Goal: Find specific fact: Find specific fact

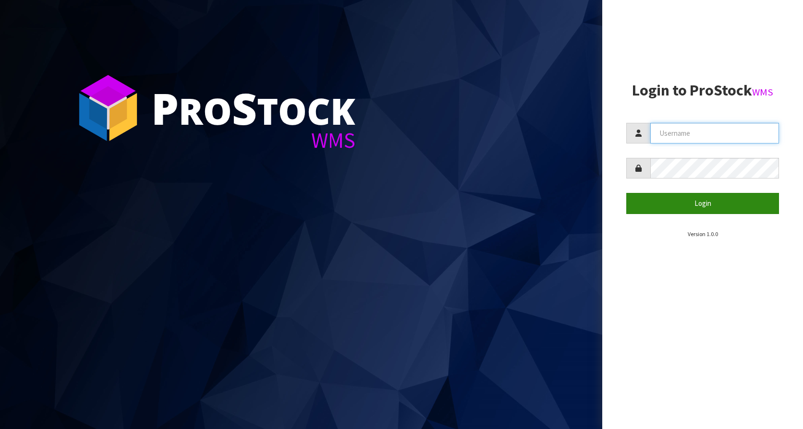
type input "KitchenAid"
click at [659, 200] on button "Login" at bounding box center [702, 203] width 153 height 21
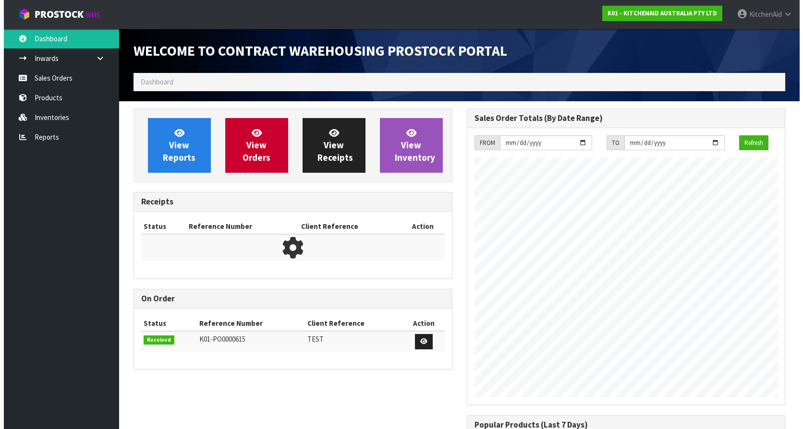
scroll to position [532, 333]
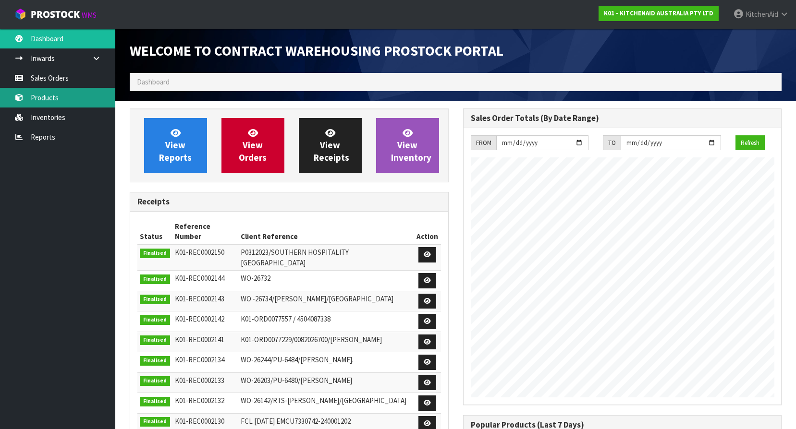
click at [50, 103] on link "Products" at bounding box center [57, 98] width 115 height 20
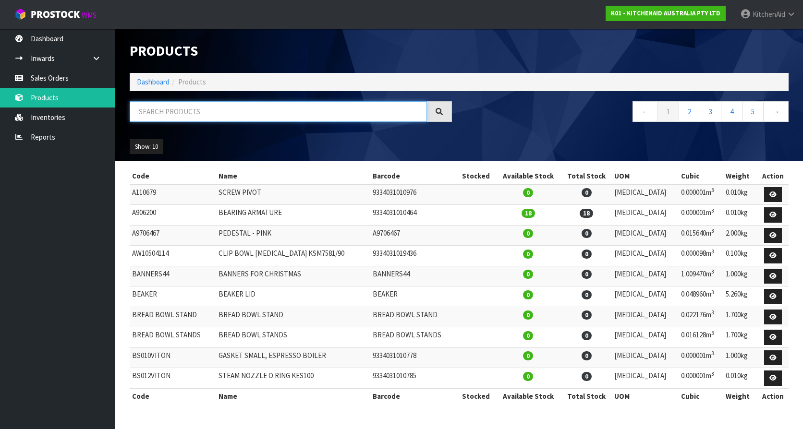
click at [202, 114] on input "text" at bounding box center [278, 111] width 297 height 21
paste input "W11305077"
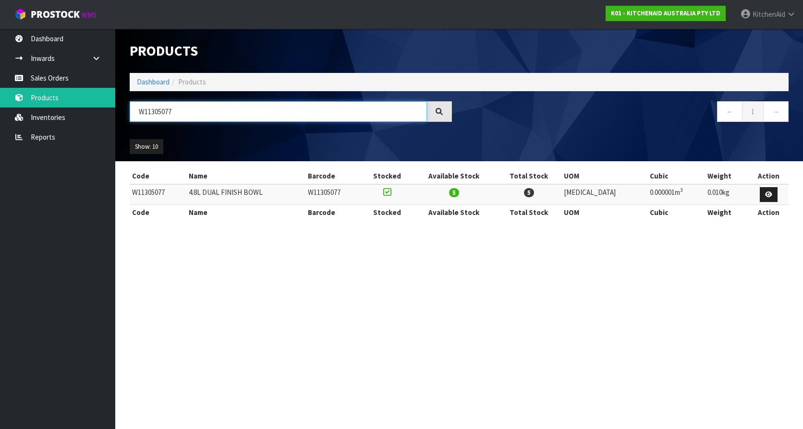
type input "W11305077"
click at [447, 265] on section "Products Import Products Drop file here to import csv template Dashboard Produc…" at bounding box center [401, 214] width 803 height 429
copy tr "4.8L DUAL FINISH BOWL"
drag, startPoint x: 280, startPoint y: 193, endPoint x: 194, endPoint y: 196, distance: 85.5
click at [194, 196] on tr "W11305077 4.8L DUAL FINISH BOWL W11305077 5 5 [MEDICAL_DATA] 0.000001m 3 0.010kg" at bounding box center [459, 194] width 659 height 21
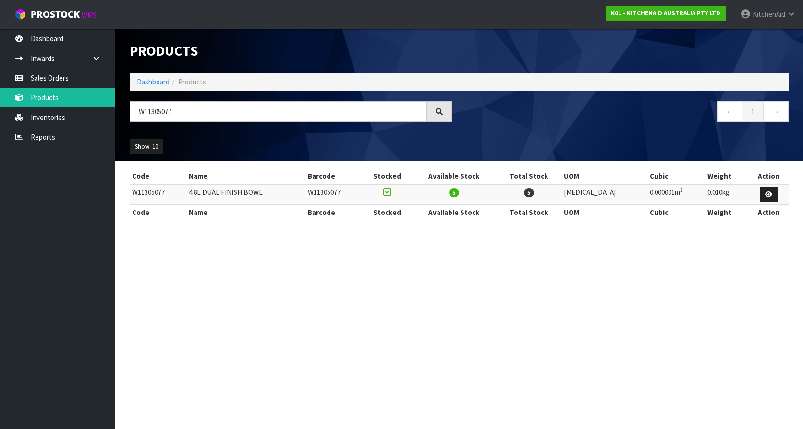
click at [583, 296] on section "Products Import Products Drop file here to import csv template Dashboard Produc…" at bounding box center [401, 214] width 803 height 429
